Goal: Find specific page/section: Find specific page/section

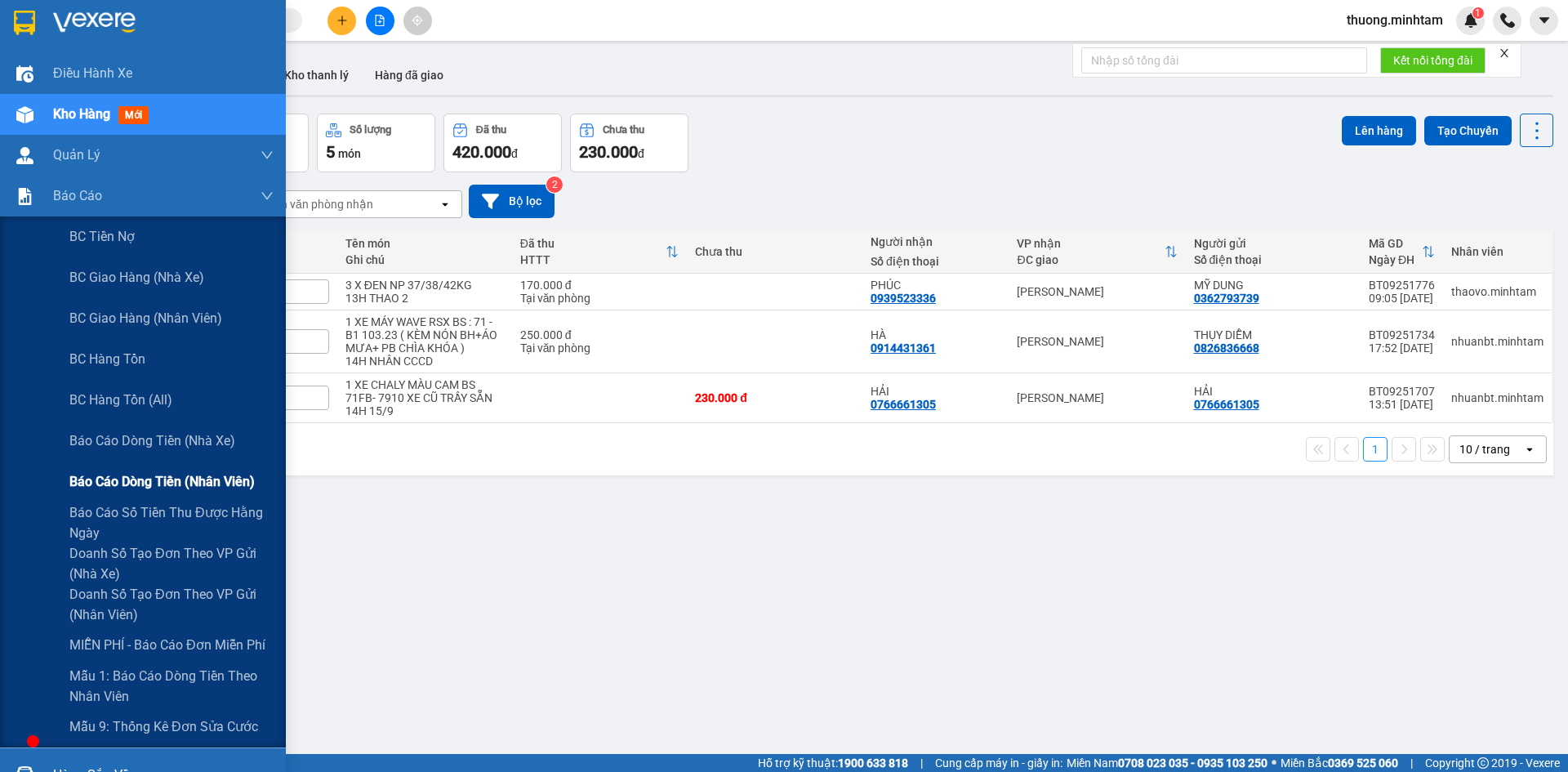
click at [205, 469] on div "Báo cáo dòng tiền (nhân viên)" at bounding box center [171, 483] width 204 height 41
